Goal: Task Accomplishment & Management: Complete application form

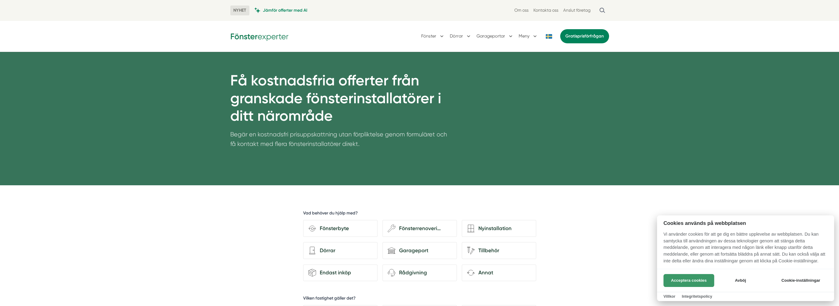
click at [686, 280] on button "Acceptera cookies" at bounding box center [688, 280] width 51 height 13
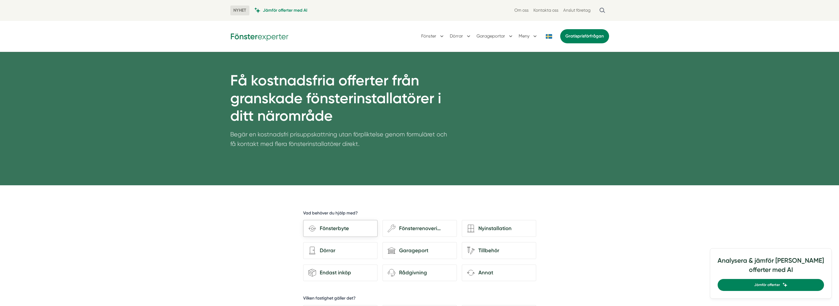
click at [323, 227] on div "Fönsterbyte" at bounding box center [344, 228] width 56 height 8
click at [0, 0] on input "Fönsterbyte" at bounding box center [0, 0] width 0 height 0
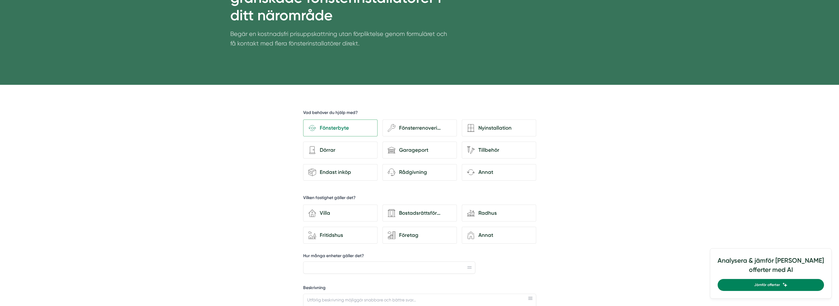
scroll to position [101, 0]
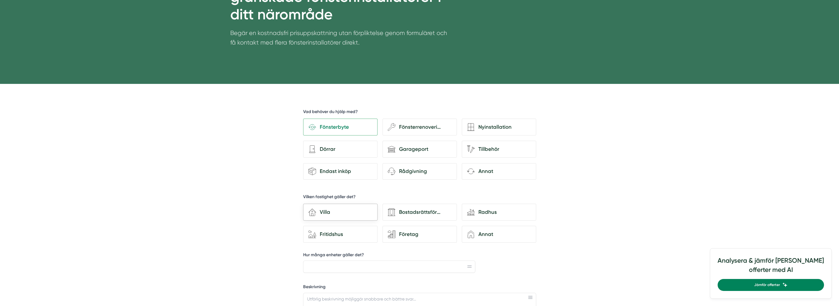
click at [350, 208] on div "Villa" at bounding box center [344, 212] width 56 height 8
click at [0, 0] on input "house-3 Villa" at bounding box center [0, 0] width 0 height 0
click at [461, 268] on input "Hur många enheter gäller det?" at bounding box center [389, 267] width 172 height 12
click at [470, 266] on icon at bounding box center [469, 267] width 4 height 2
click at [322, 266] on input "Hur många enheter gäller det?" at bounding box center [389, 267] width 172 height 12
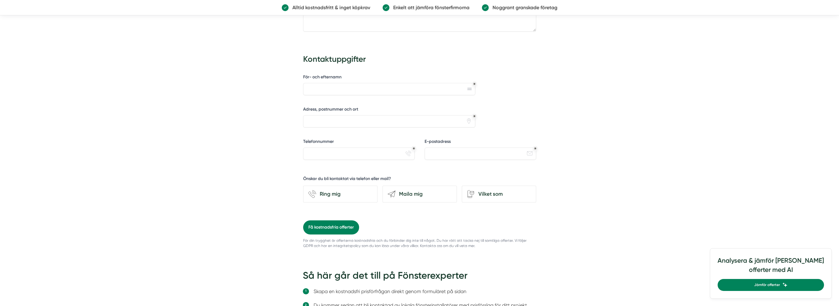
scroll to position [424, 0]
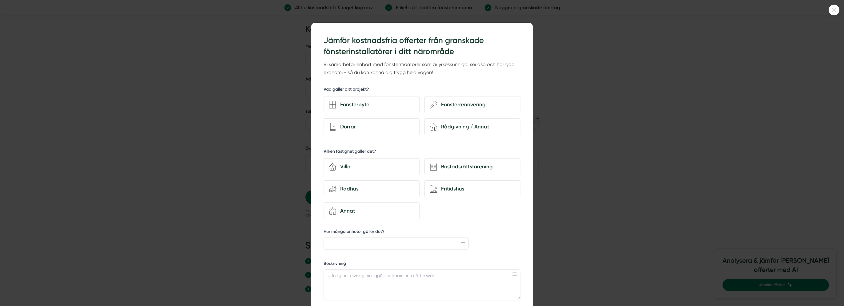
drag, startPoint x: 841, startPoint y: 103, endPoint x: 833, endPoint y: 186, distance: 83.5
click at [835, 186] on html "NYHET Jämför offerter med AI Om oss Kontakta oss Anslut företag [GEOGRAPHIC_DAT…" at bounding box center [422, 151] width 844 height 1151
type input "2"
click at [576, 148] on div at bounding box center [422, 153] width 844 height 306
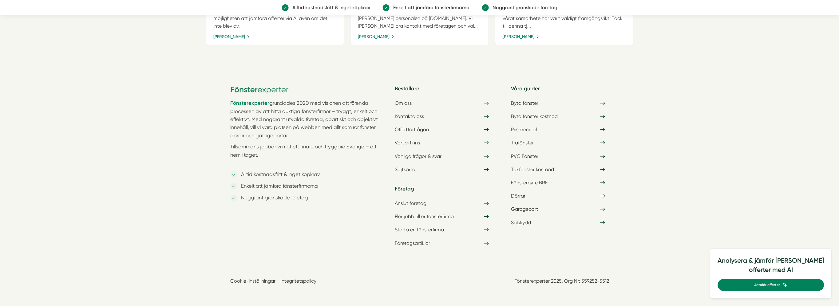
scroll to position [342, 0]
